Goal: Check status: Check status

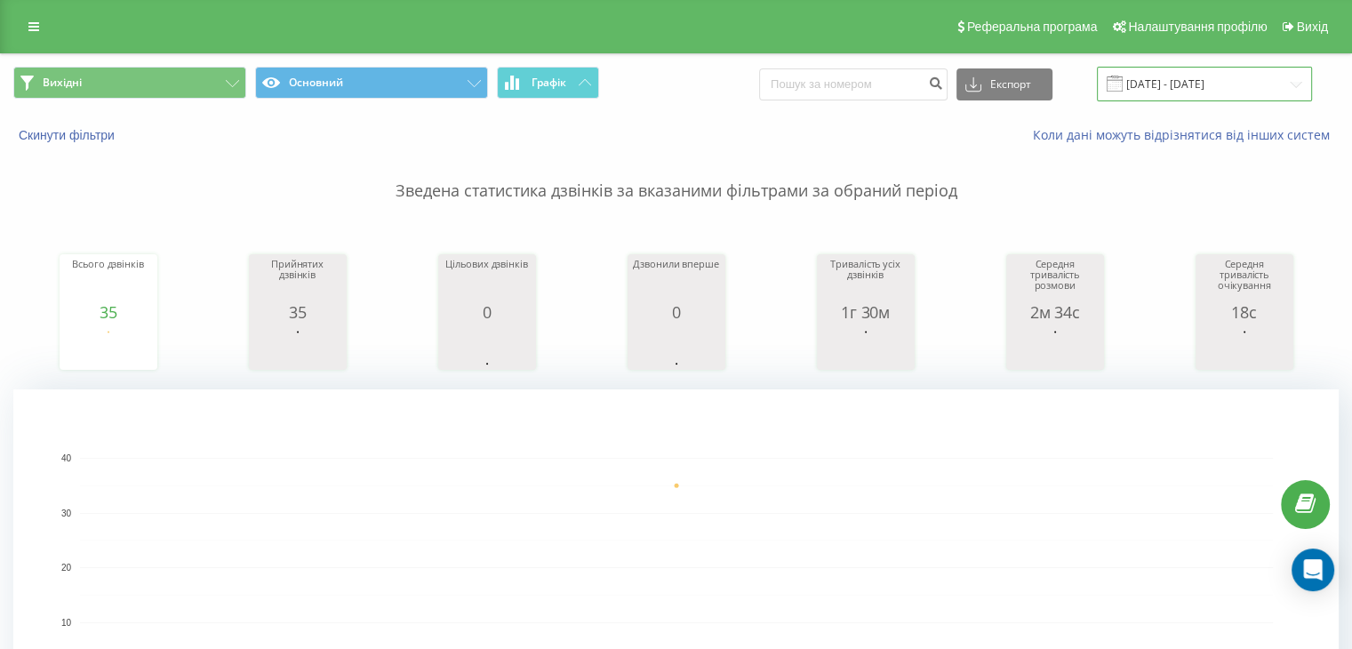
click at [1180, 90] on input "[DATE] - [DATE]" at bounding box center [1204, 84] width 215 height 35
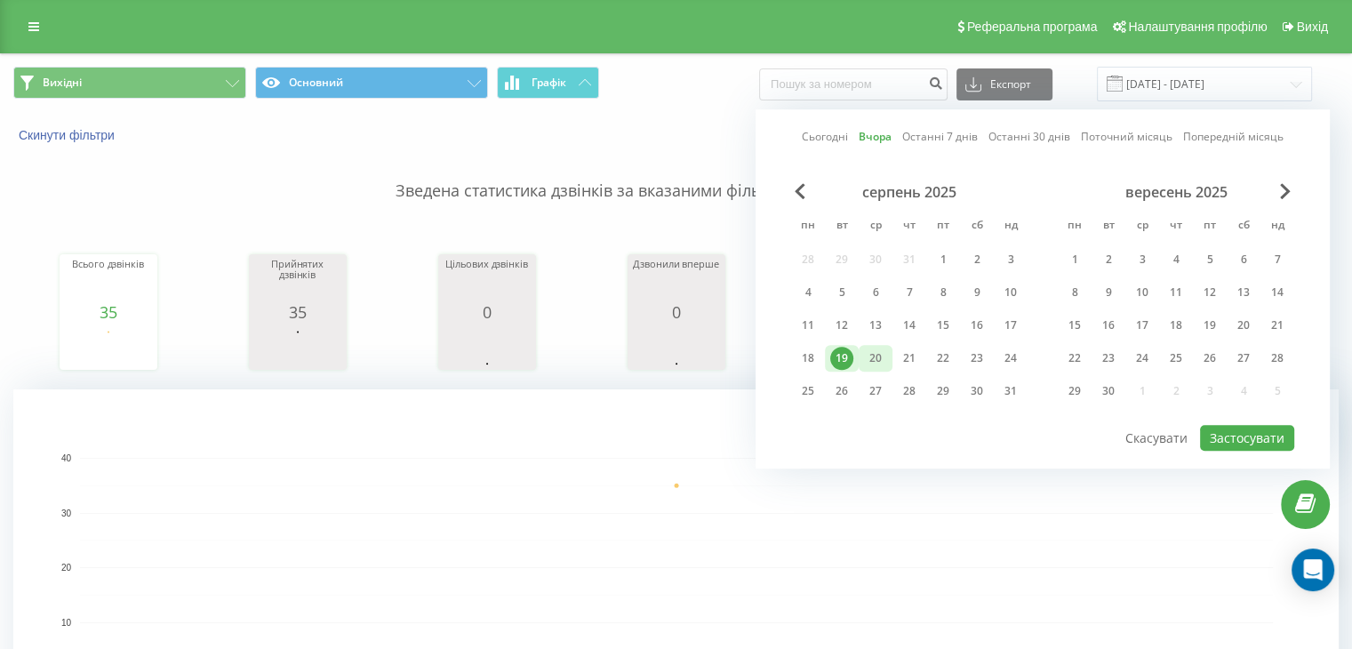
click at [878, 355] on div "20" at bounding box center [875, 358] width 23 height 23
click at [1255, 444] on button "Застосувати" at bounding box center [1247, 438] width 94 height 26
type input "[DATE] - [DATE]"
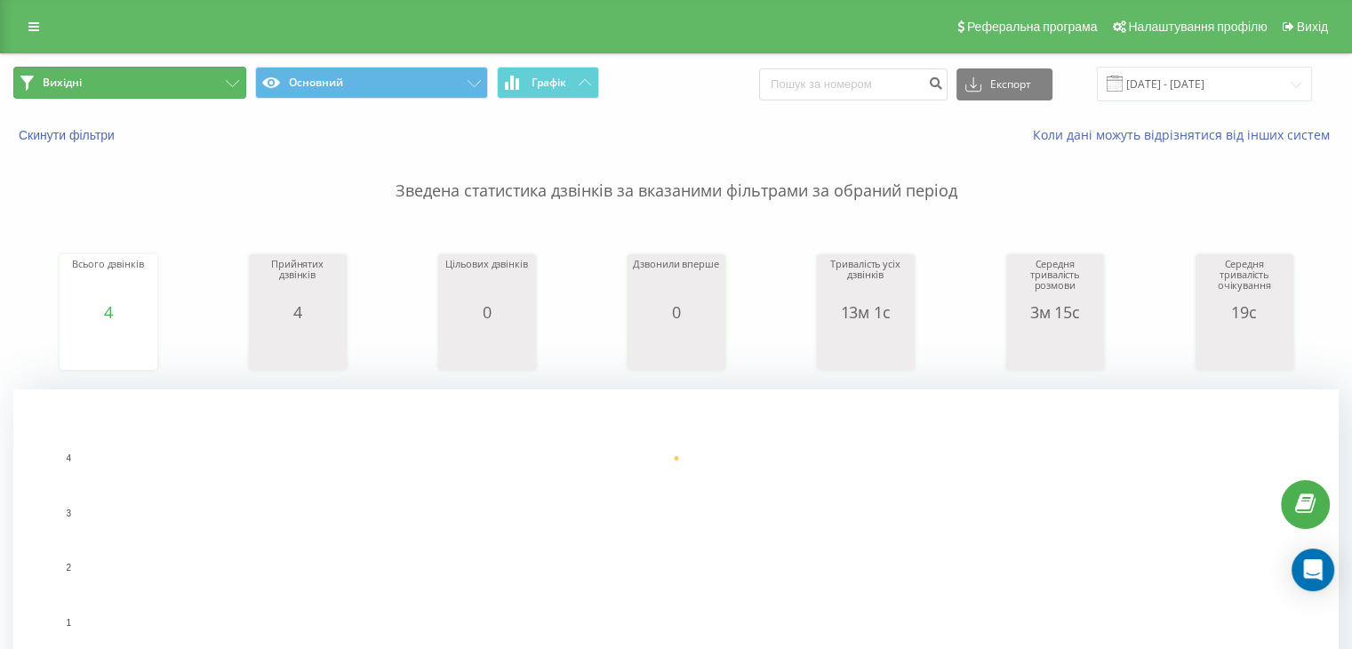
click at [202, 93] on button "Вихідні" at bounding box center [129, 83] width 233 height 32
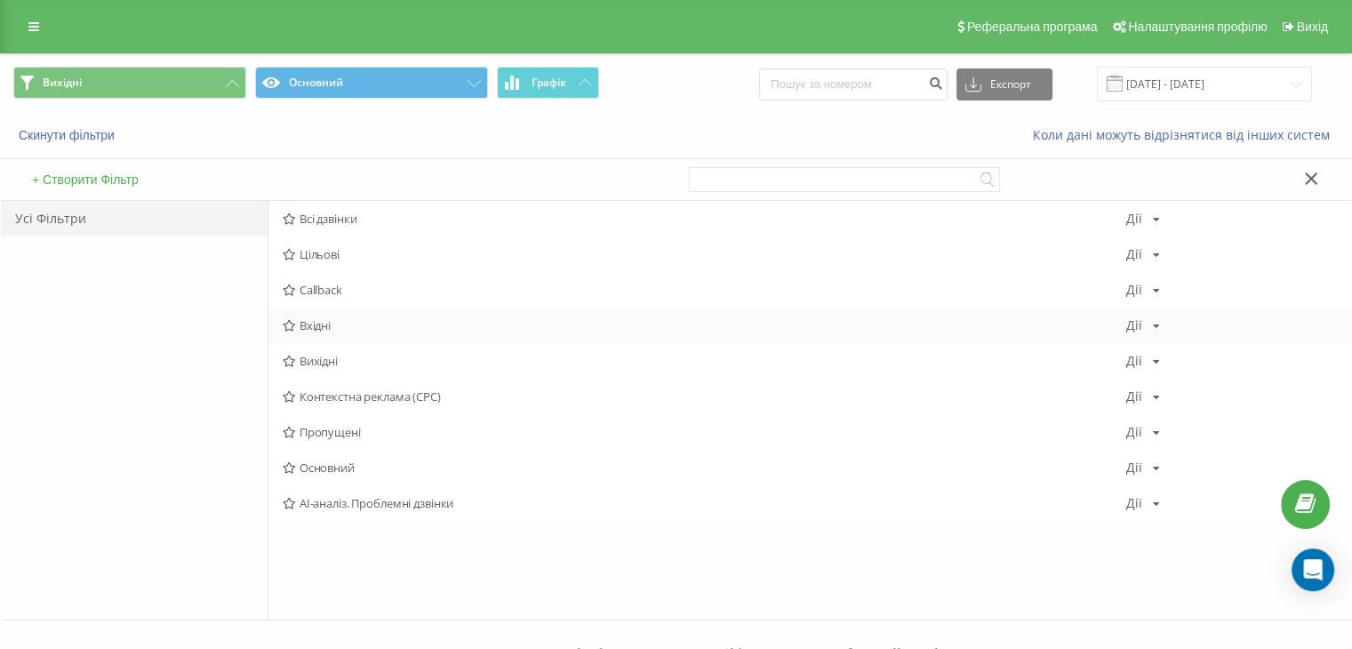
click at [340, 323] on span "Вхідні" at bounding box center [704, 325] width 843 height 12
